Goal: Task Accomplishment & Management: Complete application form

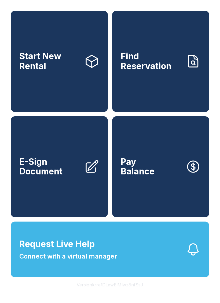
click at [102, 293] on button "Version krrefDLawElMlwz8nfSsJ" at bounding box center [109, 285] width 75 height 15
click at [99, 293] on button "Version krrefDLawElMlwz8nfSsJ" at bounding box center [109, 285] width 75 height 15
click at [94, 275] on button "Request Live Help Connect with a virtual manager" at bounding box center [110, 250] width 199 height 56
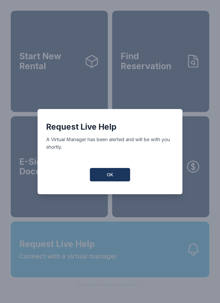
click at [112, 177] on span "OK" at bounding box center [110, 175] width 6 height 6
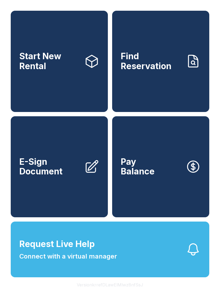
click at [68, 69] on span "Start New Rental" at bounding box center [49, 62] width 61 height 20
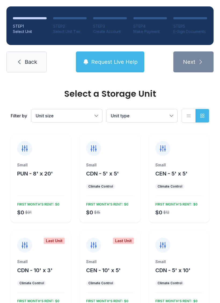
click at [25, 59] on span "Back" at bounding box center [31, 62] width 12 height 8
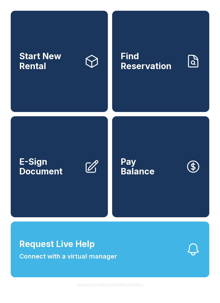
click at [155, 71] on span "Find Reservation" at bounding box center [151, 62] width 61 height 20
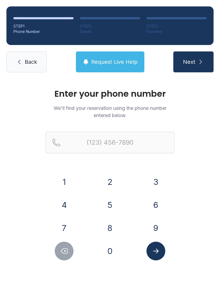
click at [31, 60] on span "Back" at bounding box center [31, 62] width 12 height 8
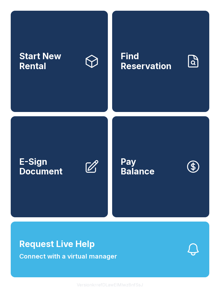
click at [63, 171] on span "E-Sign Document" at bounding box center [49, 167] width 61 height 20
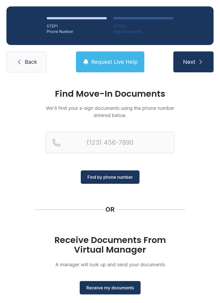
click at [28, 53] on link "Back" at bounding box center [26, 62] width 40 height 21
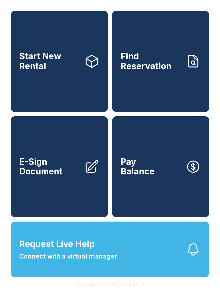
click at [57, 165] on link "E-Sign Document" at bounding box center [59, 166] width 97 height 101
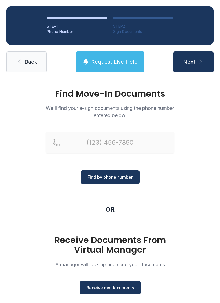
click at [28, 65] on span "Back" at bounding box center [31, 62] width 12 height 8
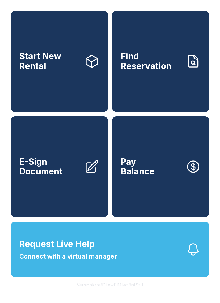
click at [150, 159] on button "Pay Balance" at bounding box center [160, 166] width 97 height 101
click at [115, 293] on button "Version krrefDLawElMlwz8nfSsJ" at bounding box center [109, 285] width 75 height 15
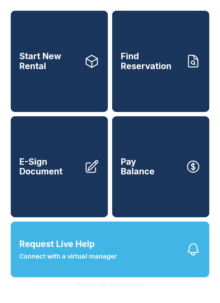
click at [109, 293] on button "Version krrefDLawElMlwz8nfSsJ" at bounding box center [109, 285] width 75 height 15
click at [97, 293] on button "Version krrefDLawElMlwz8nfSsJ" at bounding box center [109, 285] width 75 height 15
click at [102, 293] on button "Version krrefDLawElMlwz8nfSsJ" at bounding box center [109, 285] width 75 height 15
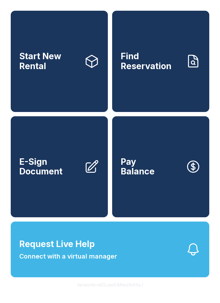
click at [103, 293] on button "Version krrefDLawElMlwz8nfSsJ" at bounding box center [109, 285] width 75 height 15
click at [109, 293] on button "Version krrefDLawElMlwz8nfSsJ" at bounding box center [109, 285] width 75 height 15
click at [105, 293] on button "Version krrefDLawElMlwz8nfSsJ" at bounding box center [109, 285] width 75 height 15
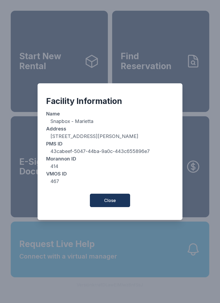
click at [118, 206] on button "Close" at bounding box center [110, 200] width 40 height 13
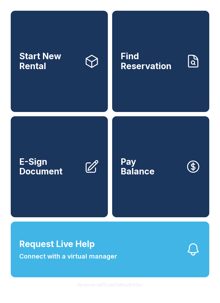
click at [116, 293] on button "Version krrefDLawElMlwz8nfSsJ" at bounding box center [109, 285] width 75 height 15
click at [115, 293] on button "Version krrefDLawElMlwz8nfSsJ" at bounding box center [109, 285] width 75 height 15
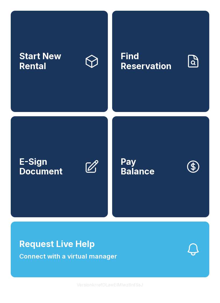
click at [114, 293] on button "Version krrefDLawElMlwz8nfSsJ" at bounding box center [109, 285] width 75 height 15
click at [116, 293] on button "Version krrefDLawElMlwz8nfSsJ" at bounding box center [109, 285] width 75 height 15
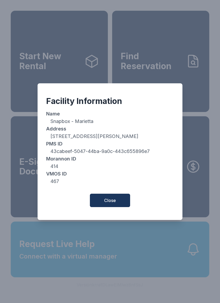
click at [115, 298] on div "Facility Information Name Snapbox - Marietta Address [STREET_ADDRESS] PMS ID 43…" at bounding box center [110, 151] width 220 height 303
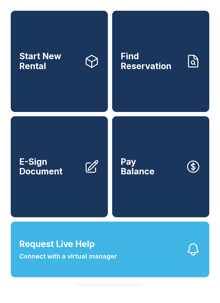
click at [120, 293] on button "Version krrefDLawElMlwz8nfSsJ" at bounding box center [109, 285] width 75 height 15
click at [122, 293] on button "Version krrefDLawElMlwz8nfSsJ" at bounding box center [109, 285] width 75 height 15
click at [119, 293] on button "Version krrefDLawElMlwz8nfSsJ" at bounding box center [109, 285] width 75 height 15
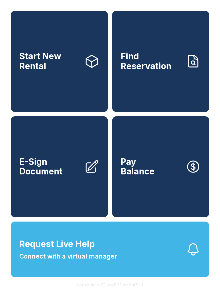
click at [119, 293] on button "Version krrefDLawElMlwz8nfSsJ" at bounding box center [109, 285] width 75 height 15
click at [123, 293] on button "Version krrefDLawElMlwz8nfSsJ" at bounding box center [109, 285] width 75 height 15
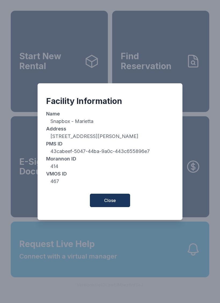
click at [99, 204] on button "Close" at bounding box center [110, 200] width 40 height 13
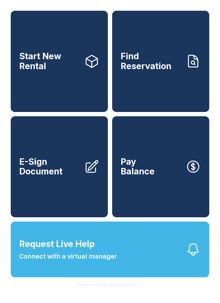
click at [93, 251] on span "Request Live Help" at bounding box center [56, 244] width 75 height 13
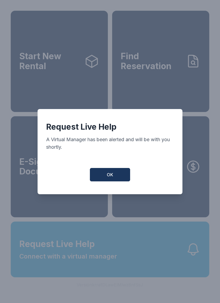
click at [113, 175] on span "OK" at bounding box center [110, 175] width 6 height 6
